Goal: Information Seeking & Learning: Learn about a topic

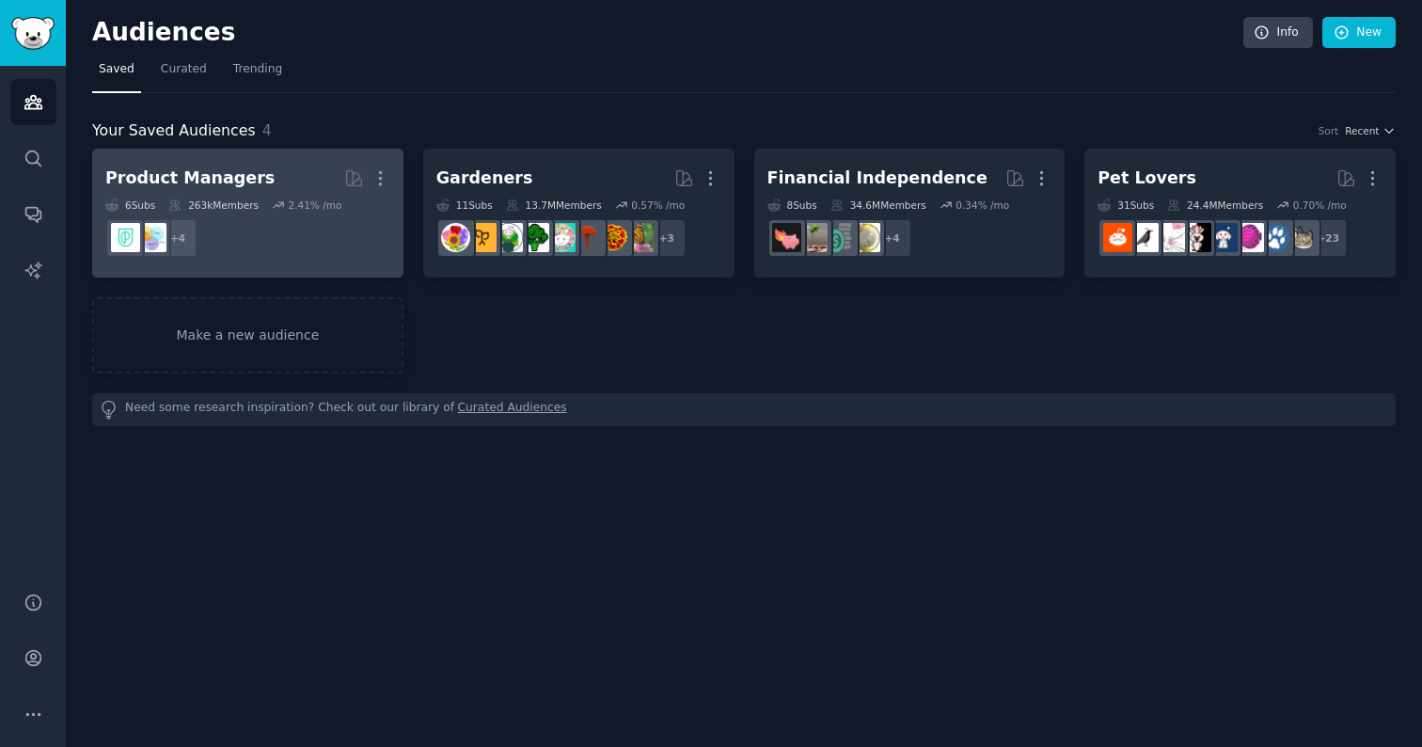
click at [275, 170] on h2 "Product Managers More" at bounding box center [247, 178] width 285 height 33
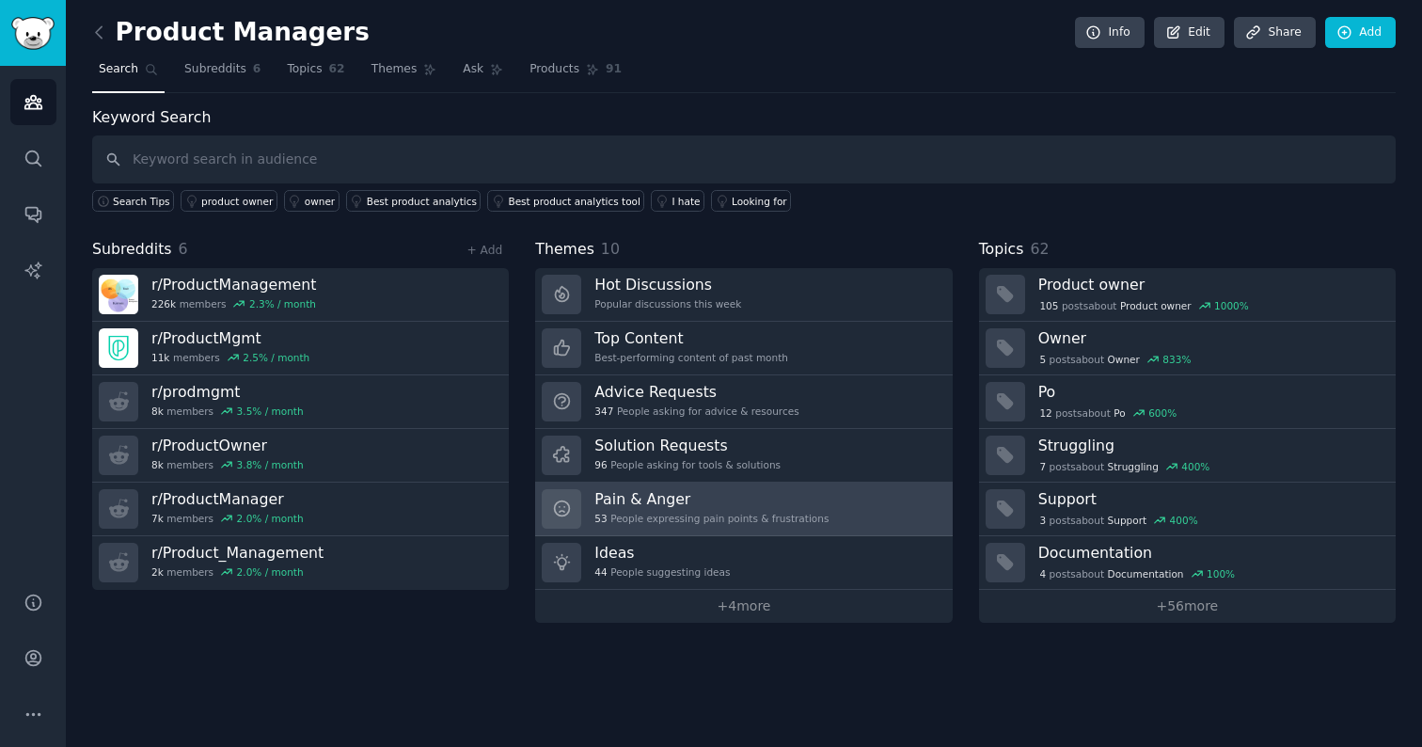
click at [666, 499] on h3 "Pain & Anger" at bounding box center [711, 499] width 234 height 20
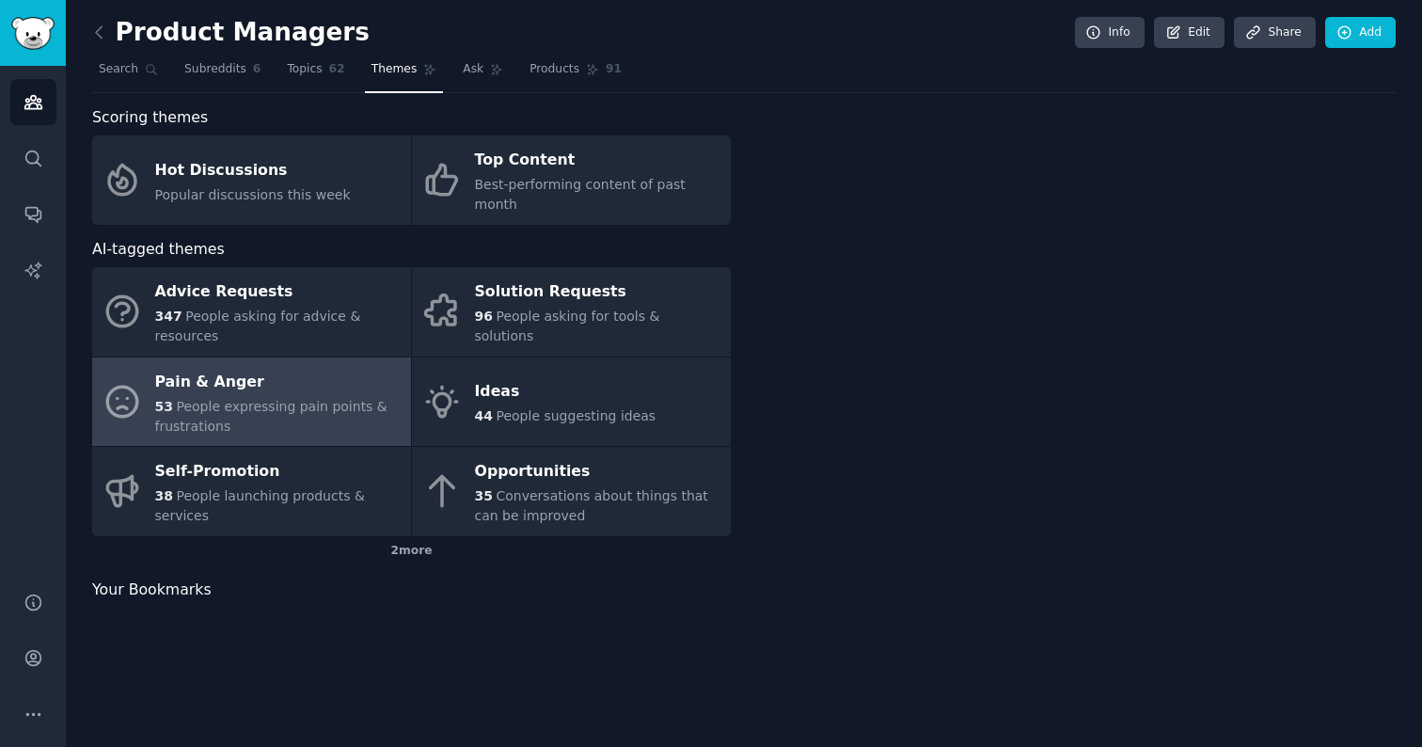
click at [666, 499] on div "35 Conversations about things that can be improved" at bounding box center [598, 505] width 246 height 39
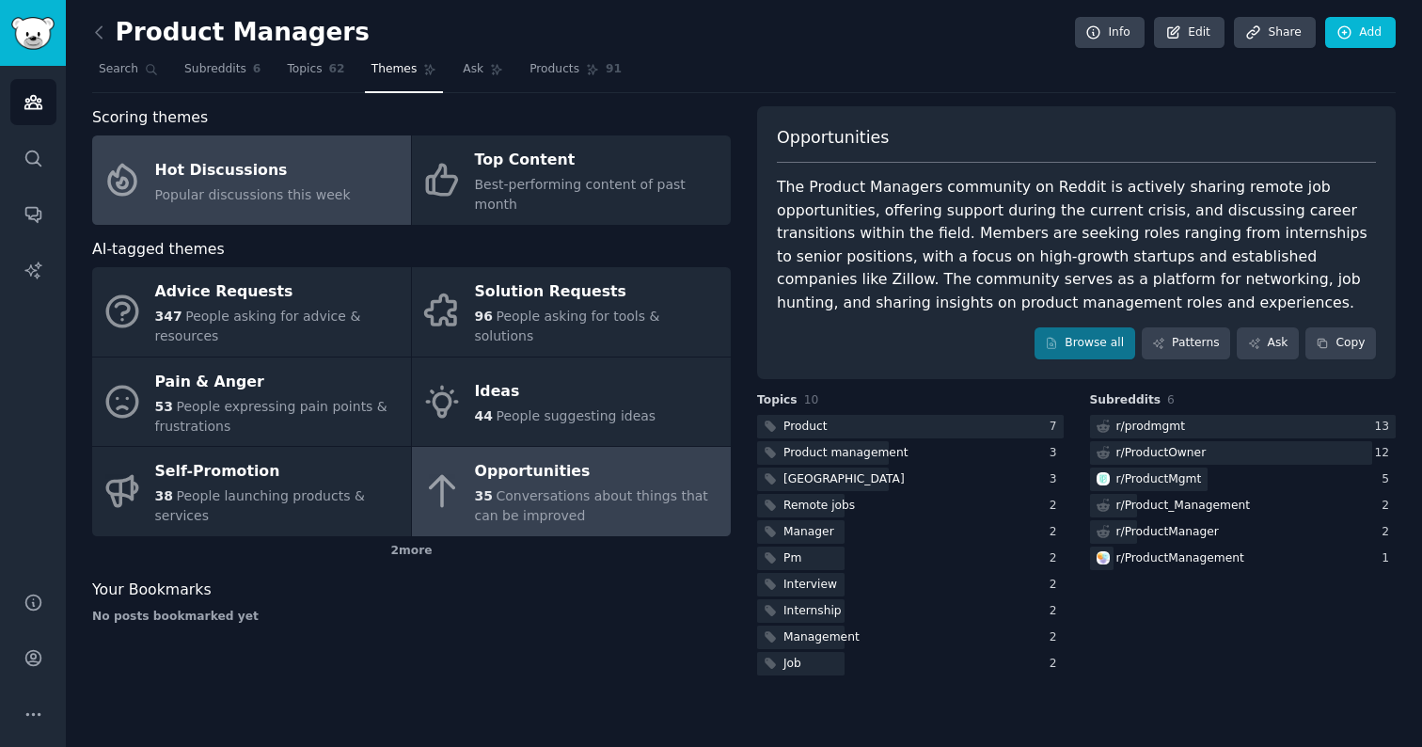
click at [267, 187] on span "Popular discussions this week" at bounding box center [253, 194] width 196 height 15
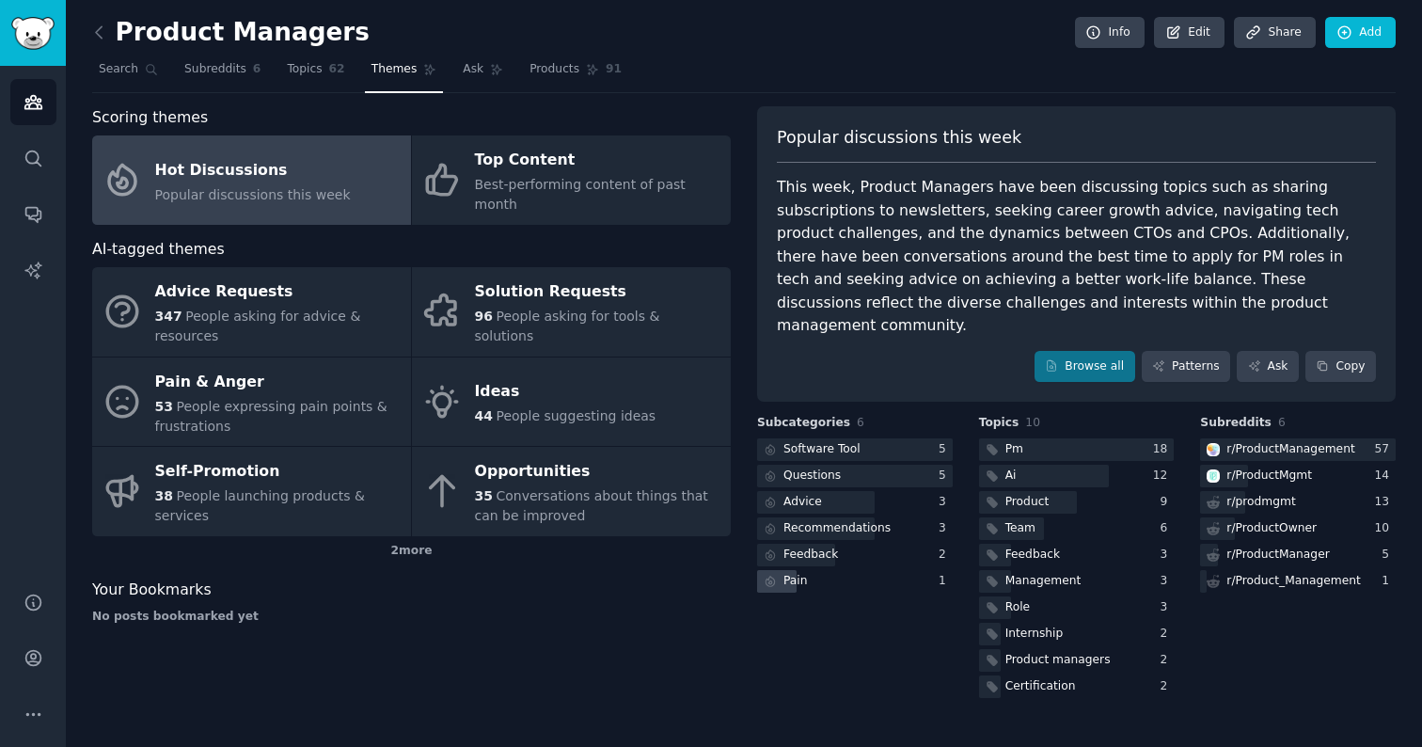
click at [808, 570] on div "Pain" at bounding box center [784, 582] width 54 height 24
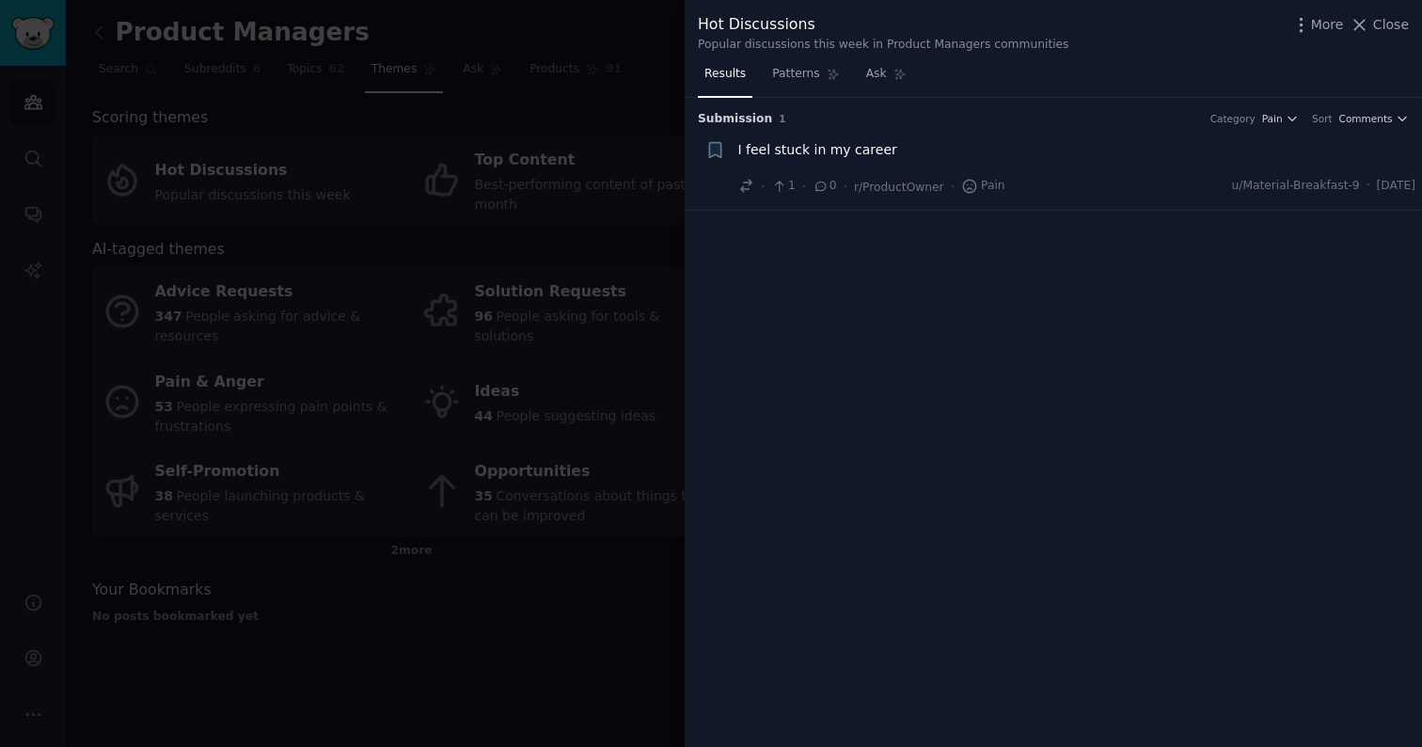
click at [840, 150] on span "I feel stuck in my career" at bounding box center [817, 150] width 159 height 20
